Goal: Check status: Check status

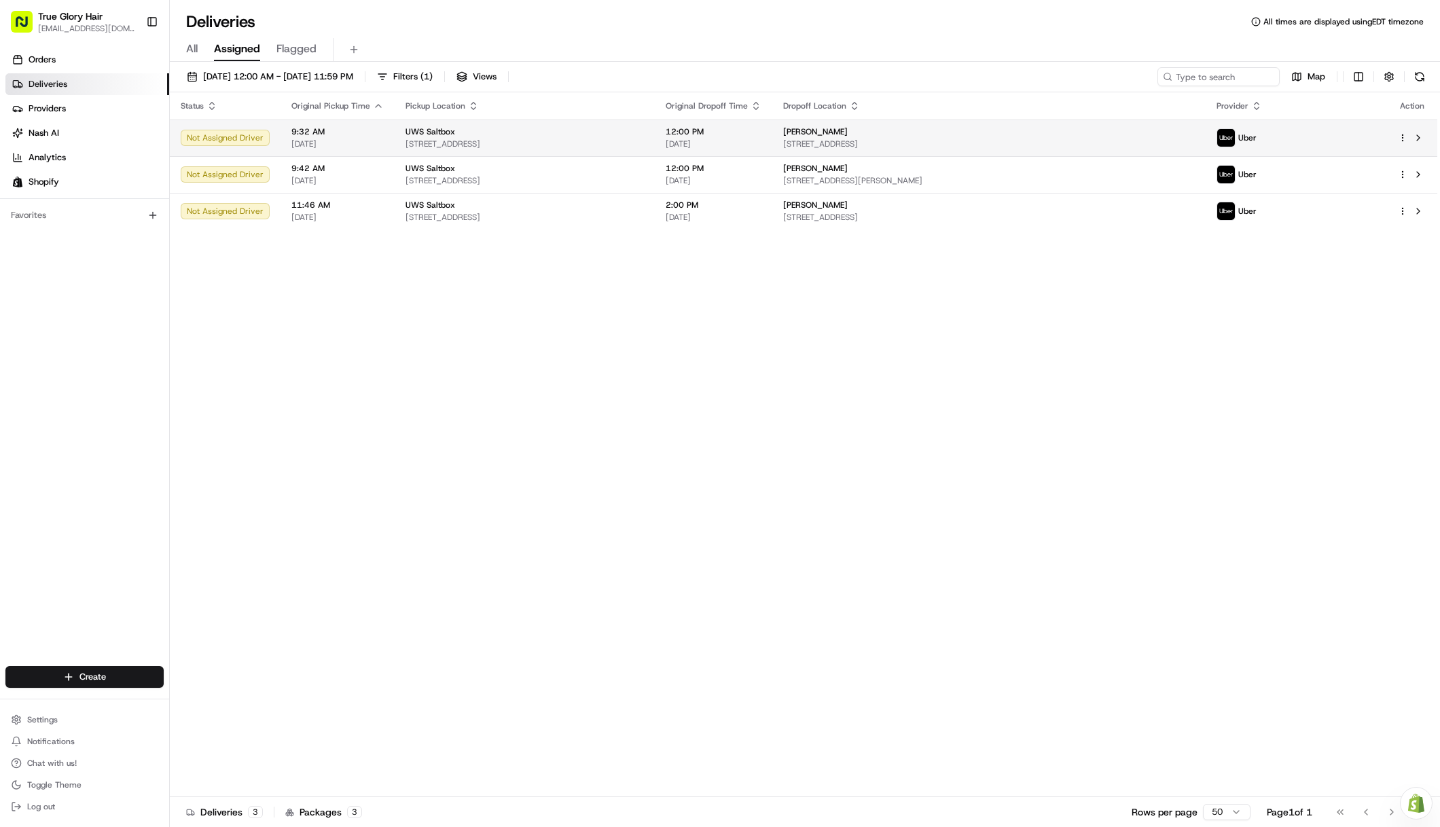
click at [1257, 146] on div "Uber" at bounding box center [1236, 137] width 40 height 19
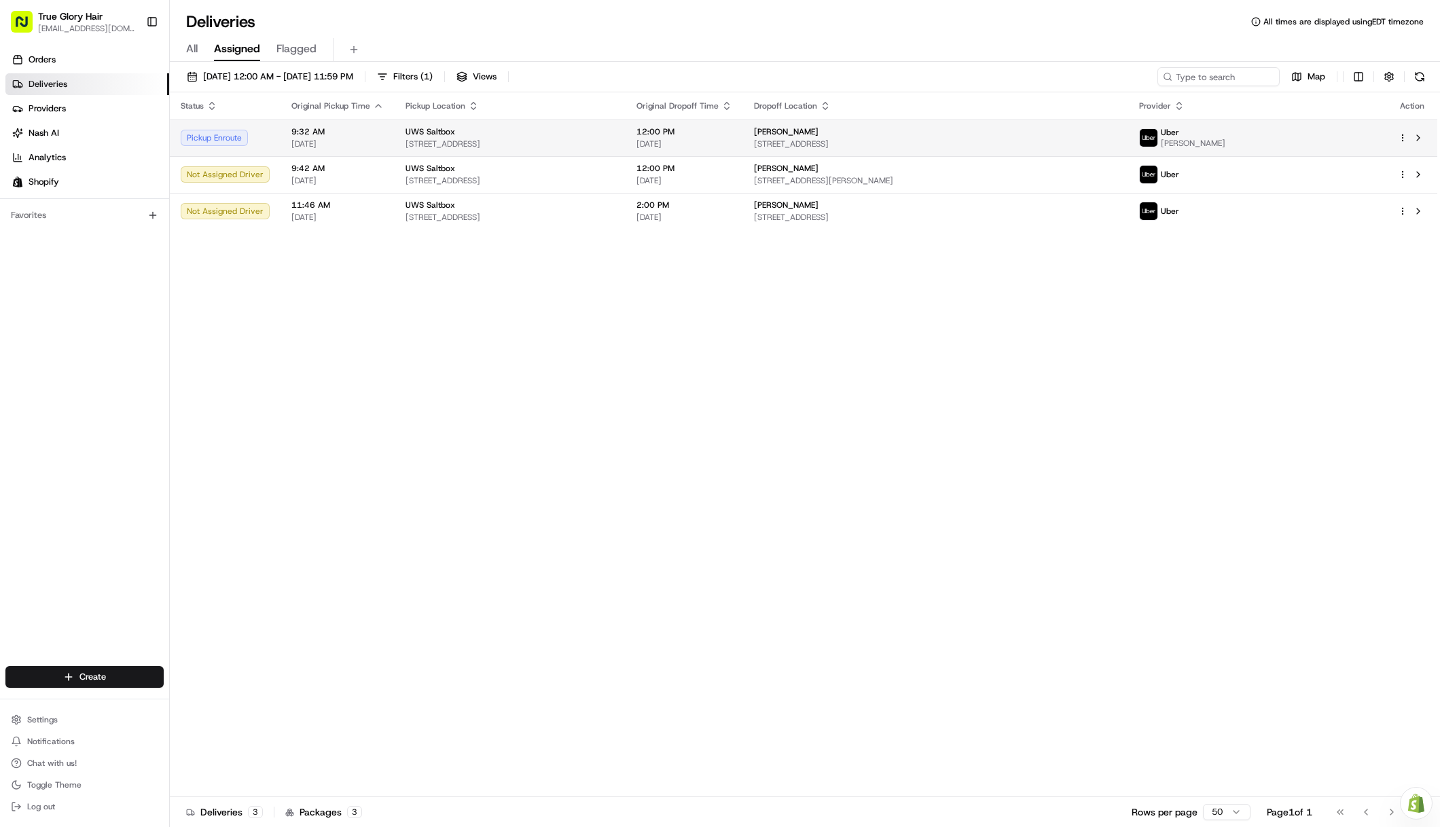
click at [1179, 132] on span "Uber" at bounding box center [1170, 132] width 18 height 11
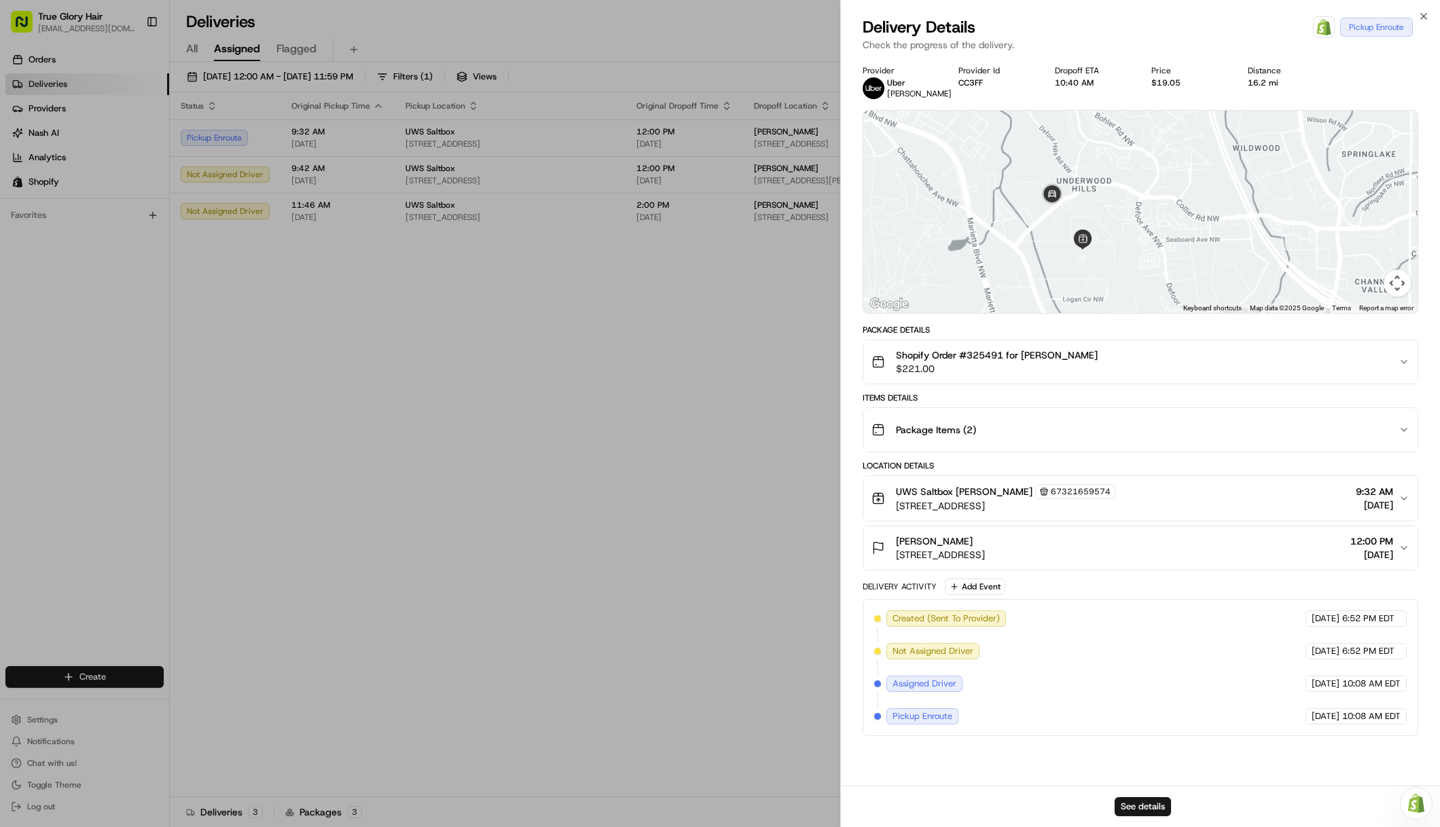
drag, startPoint x: 1106, startPoint y: 241, endPoint x: 1132, endPoint y: 176, distance: 70.4
click at [1132, 177] on div at bounding box center [1140, 212] width 554 height 202
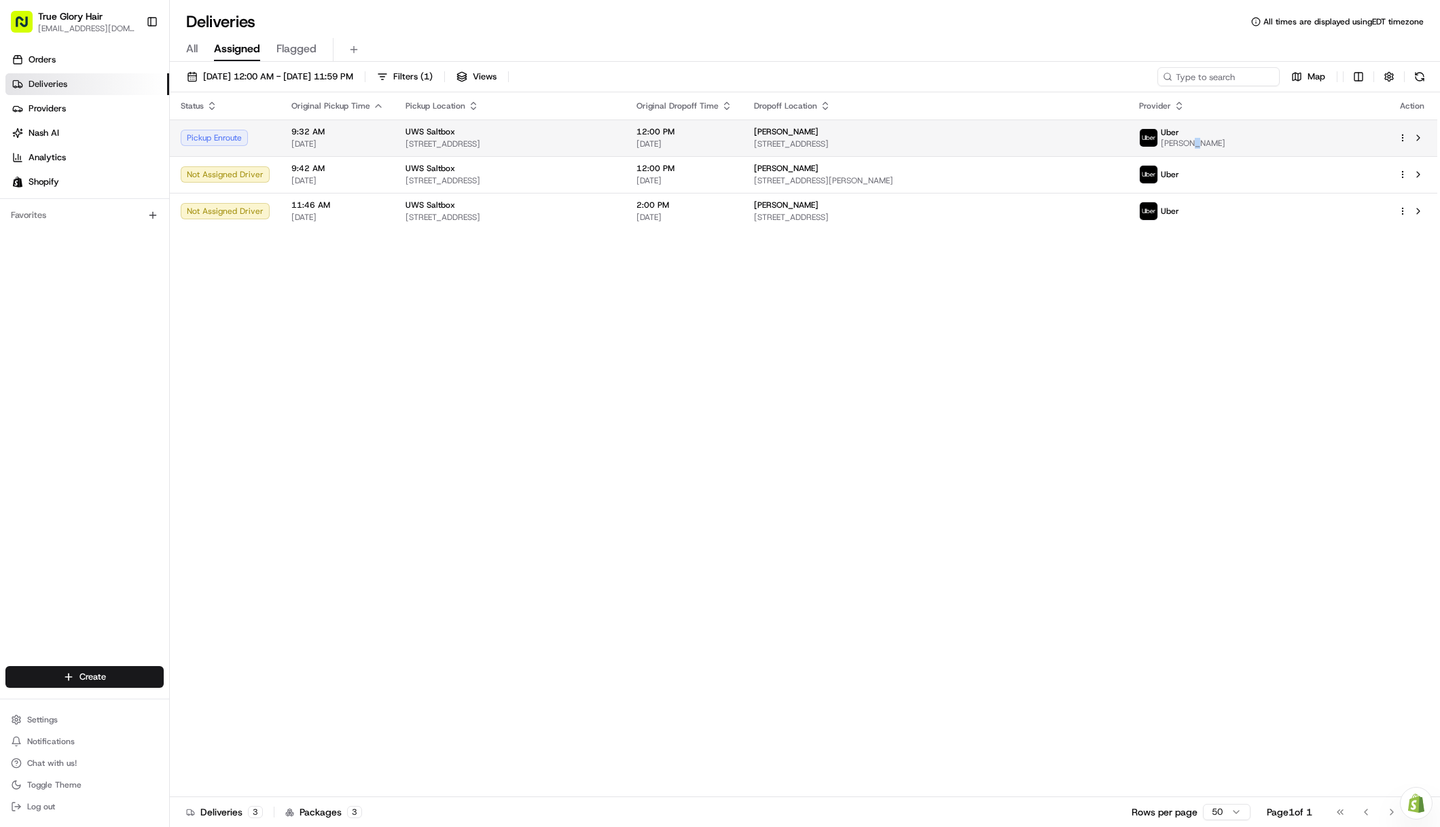
drag, startPoint x: 1329, startPoint y: 145, endPoint x: 1326, endPoint y: 134, distance: 10.5
click at [1225, 139] on span "[PERSON_NAME]" at bounding box center [1193, 143] width 65 height 11
click at [1225, 134] on div "Uber" at bounding box center [1193, 132] width 65 height 11
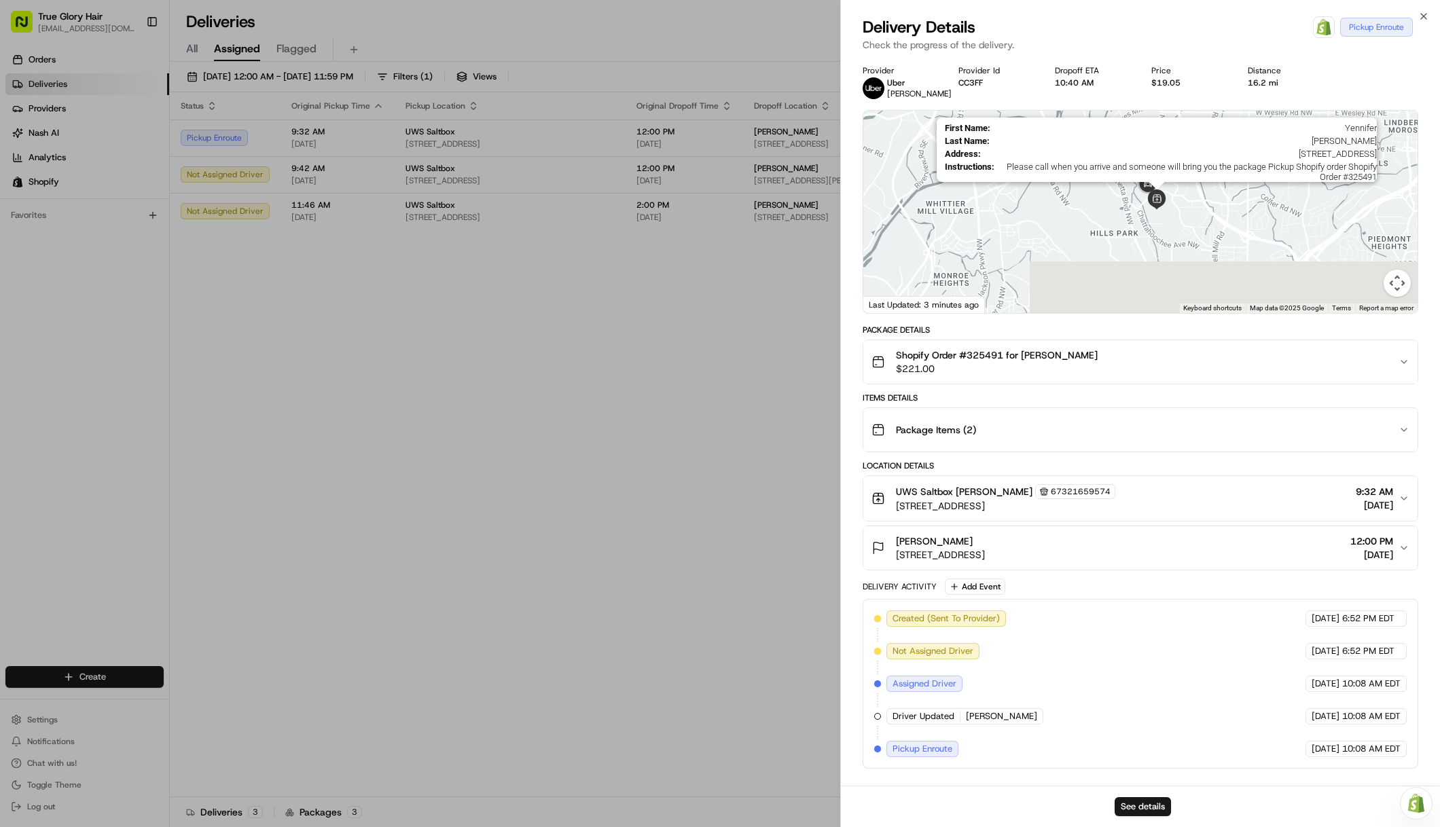
drag, startPoint x: 1115, startPoint y: 266, endPoint x: 1163, endPoint y: 191, distance: 88.9
click at [1186, 143] on div at bounding box center [1463, 143] width 554 height 0
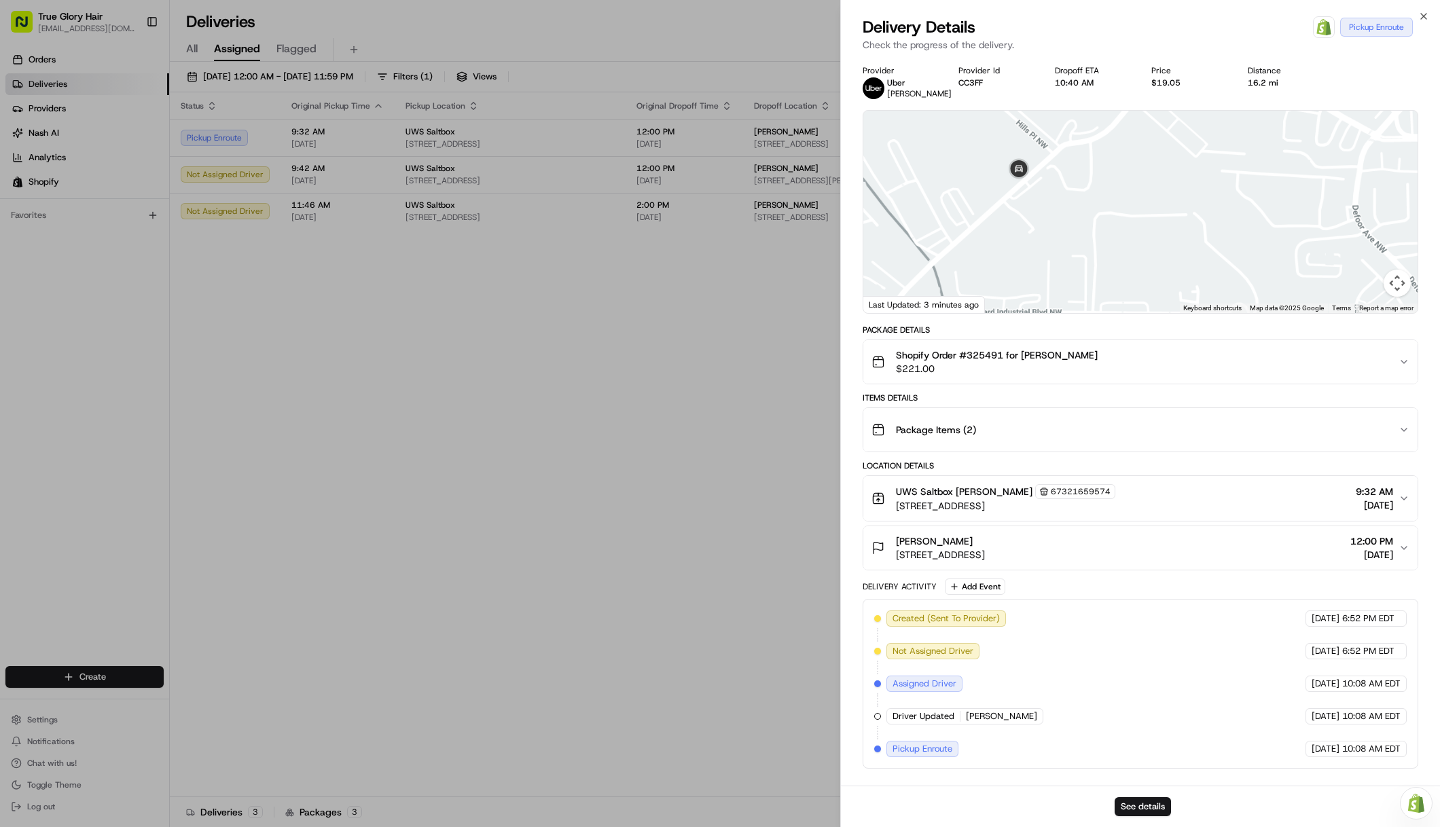
drag, startPoint x: 1136, startPoint y: 149, endPoint x: 1201, endPoint y: 299, distance: 163.7
click at [1203, 303] on div at bounding box center [1140, 212] width 554 height 202
drag, startPoint x: 1200, startPoint y: 294, endPoint x: 1197, endPoint y: 274, distance: 20.6
click at [1197, 274] on div at bounding box center [1140, 212] width 554 height 202
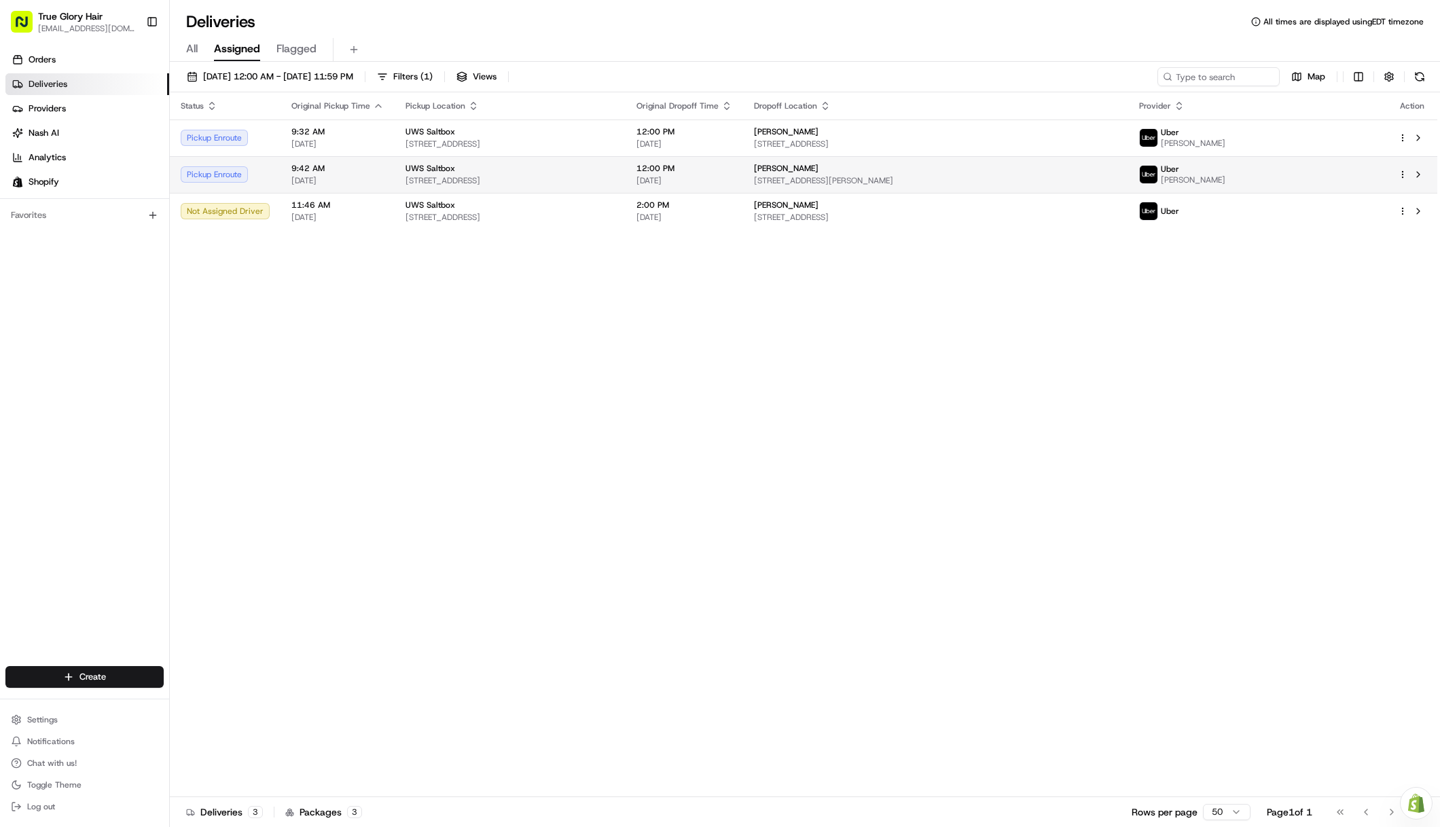
click at [1225, 181] on span "[PERSON_NAME]" at bounding box center [1193, 180] width 65 height 11
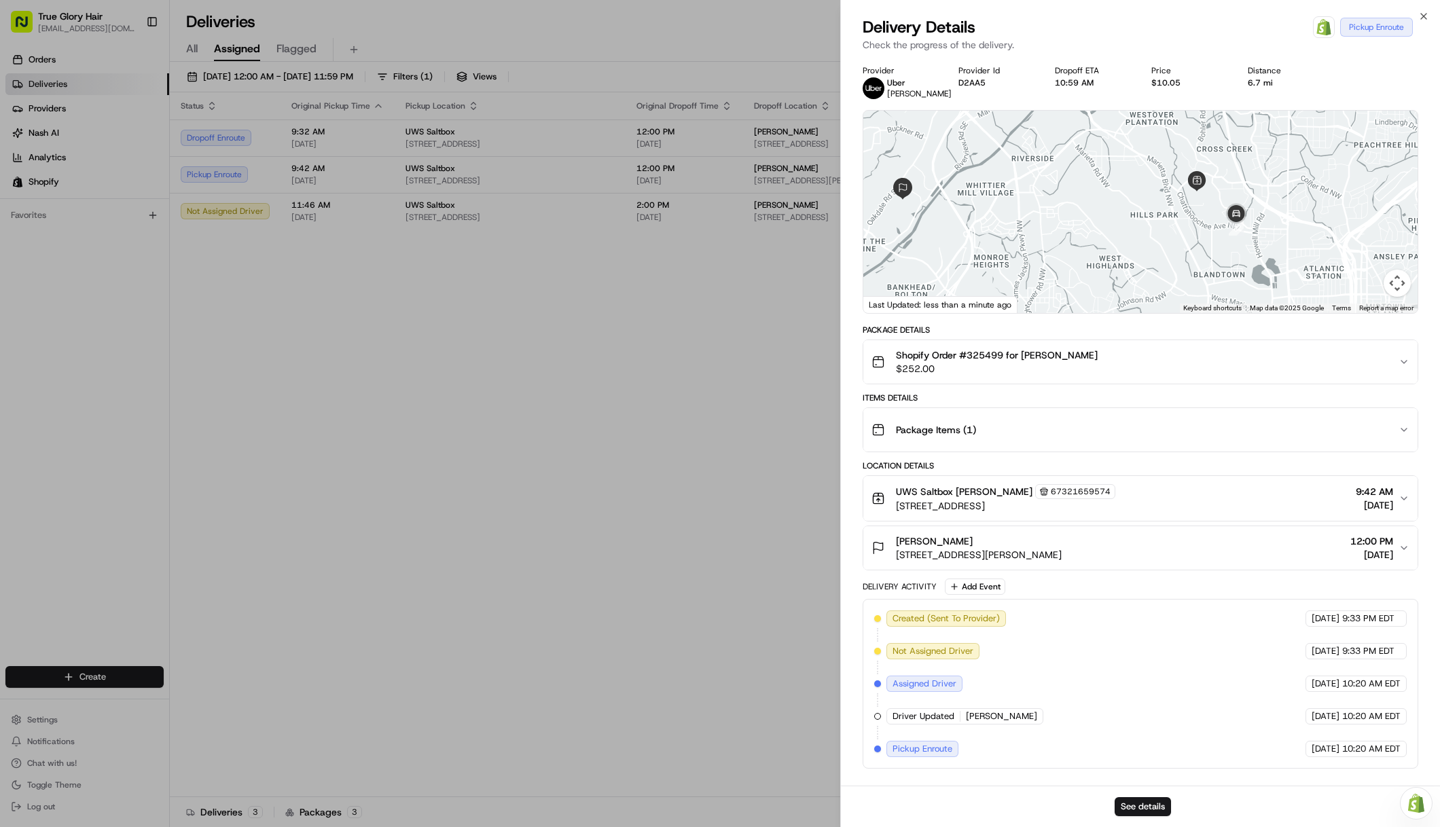
drag, startPoint x: 1307, startPoint y: 217, endPoint x: 1214, endPoint y: 201, distance: 94.5
click at [1214, 201] on div at bounding box center [1140, 212] width 554 height 202
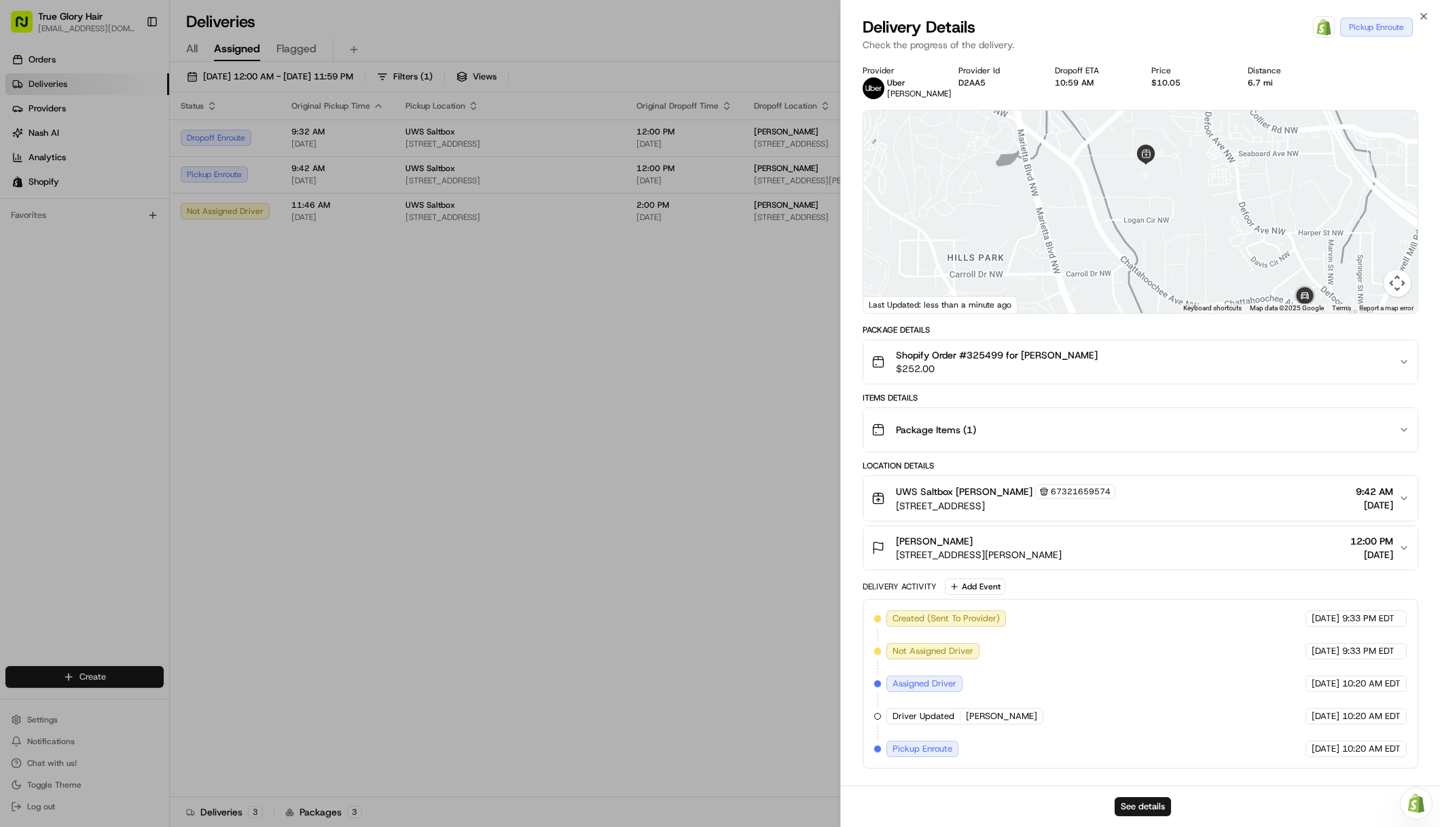
drag, startPoint x: 1208, startPoint y: 198, endPoint x: 1265, endPoint y: 217, distance: 59.7
click at [1265, 217] on div at bounding box center [1140, 212] width 554 height 202
